Goal: Transaction & Acquisition: Purchase product/service

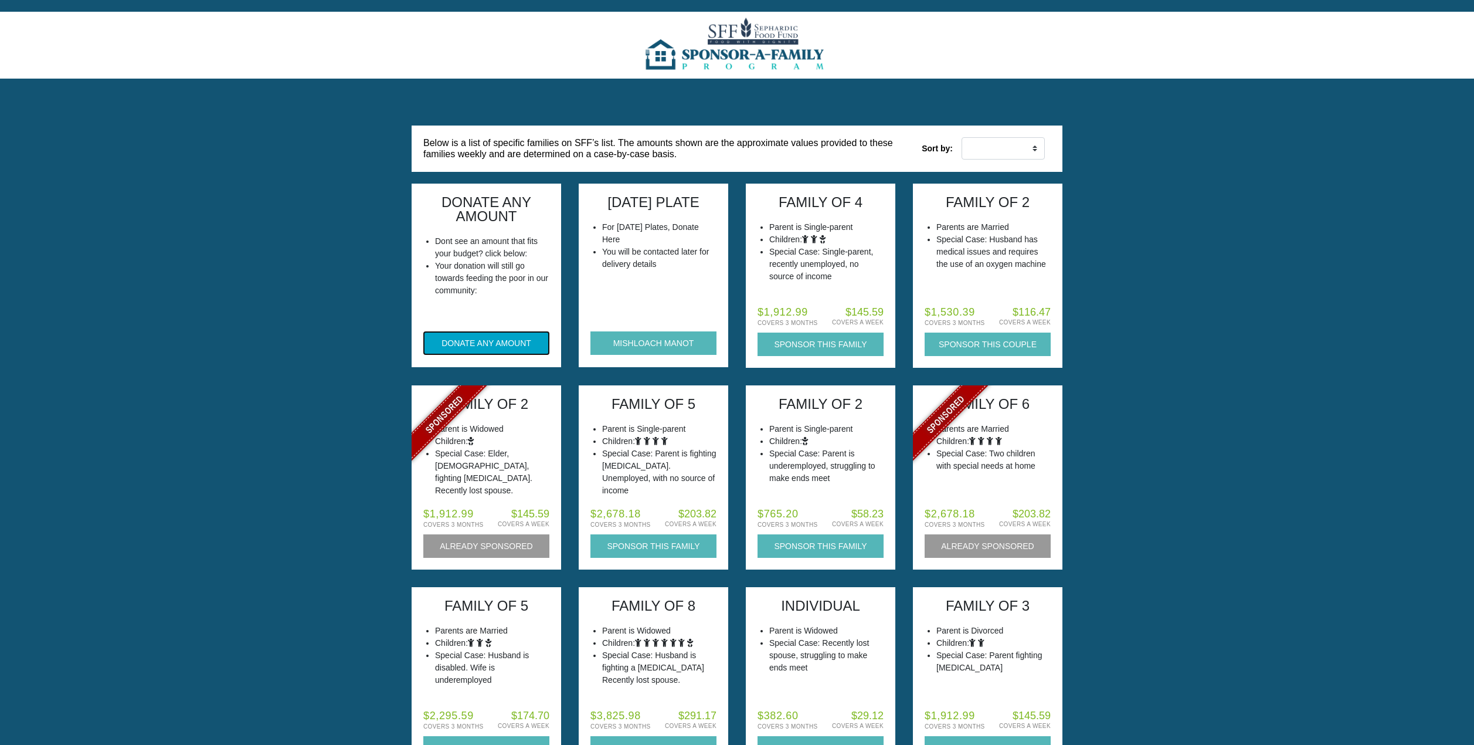
click at [505, 341] on button "DONATE ANY AMOUNT" at bounding box center [486, 342] width 126 height 23
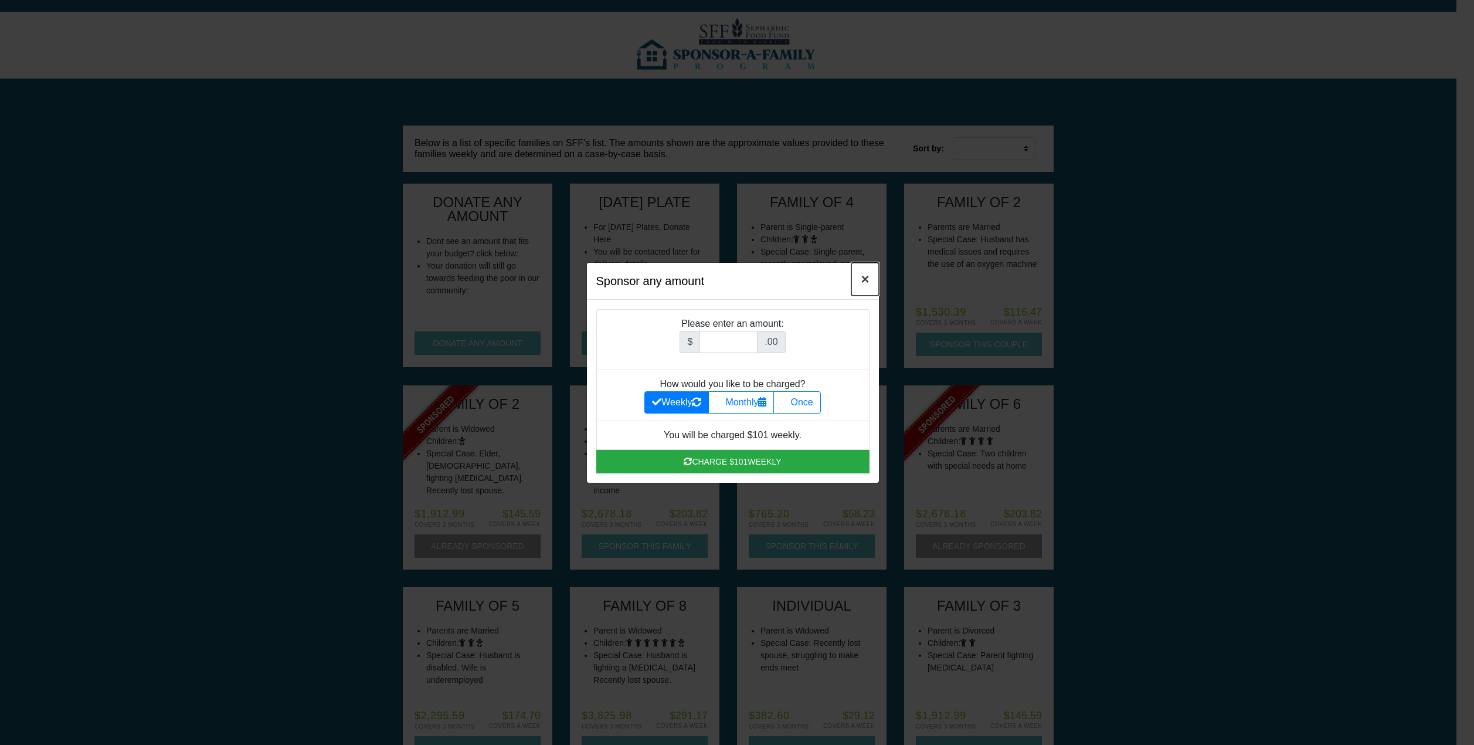
click at [868, 278] on span "×" at bounding box center [865, 279] width 8 height 16
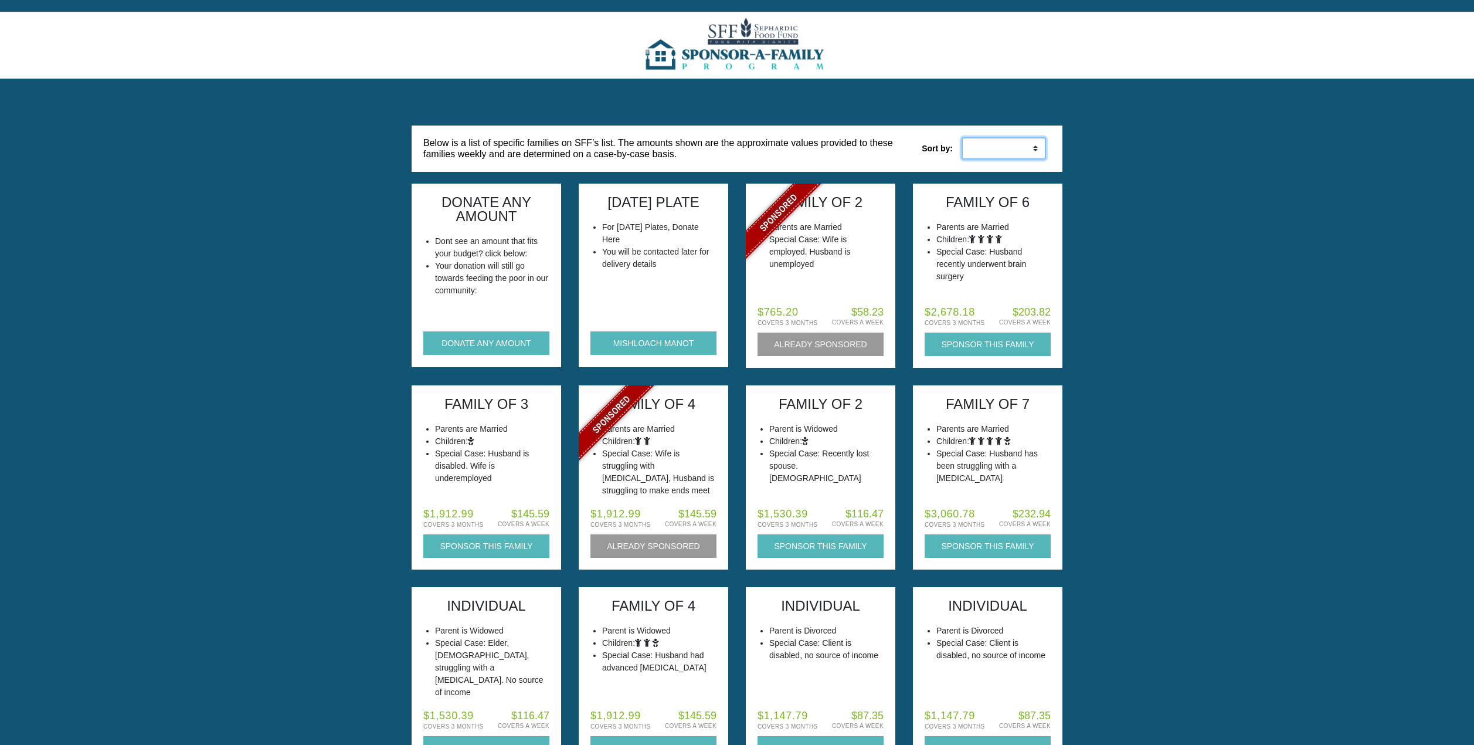
click at [966, 145] on select "Low to High High to Low" at bounding box center [1003, 148] width 84 height 22
